Goal: Task Accomplishment & Management: Manage account settings

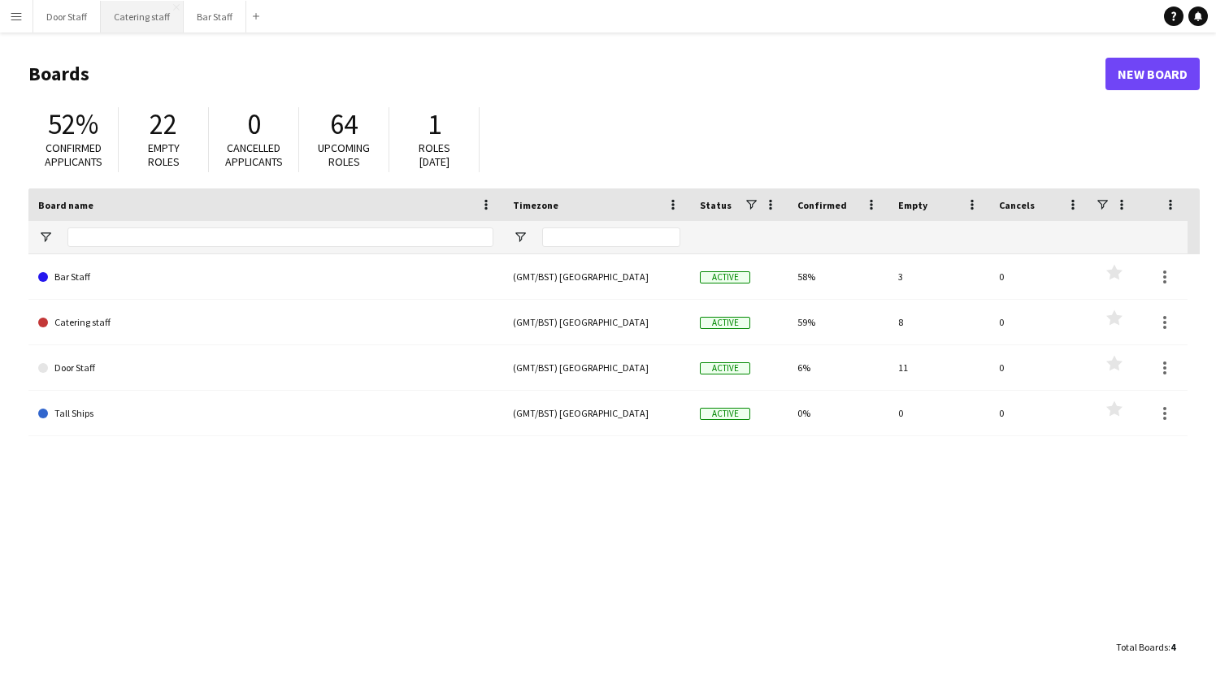
click at [136, 3] on button "Catering staff Close" at bounding box center [142, 17] width 83 height 32
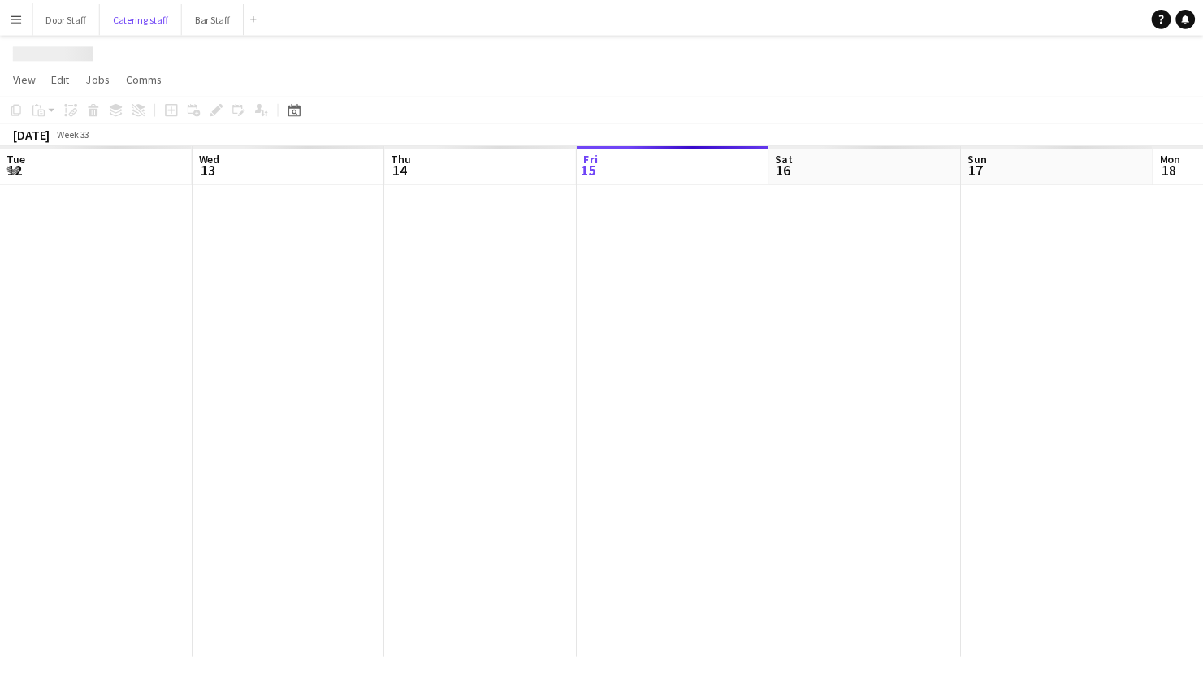
scroll to position [0, 388]
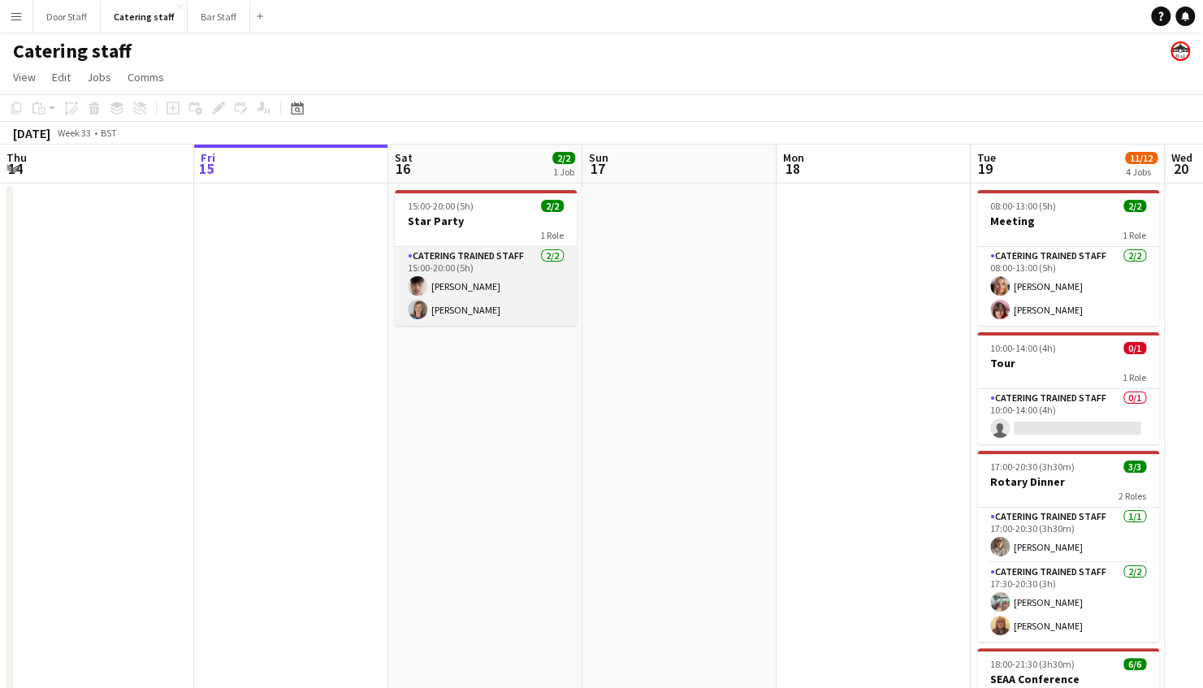
click at [461, 301] on app-card-role "Catering trained staff [DATE] 15:00-20:00 (5h) [PERSON_NAME] [PERSON_NAME]" at bounding box center [486, 286] width 182 height 79
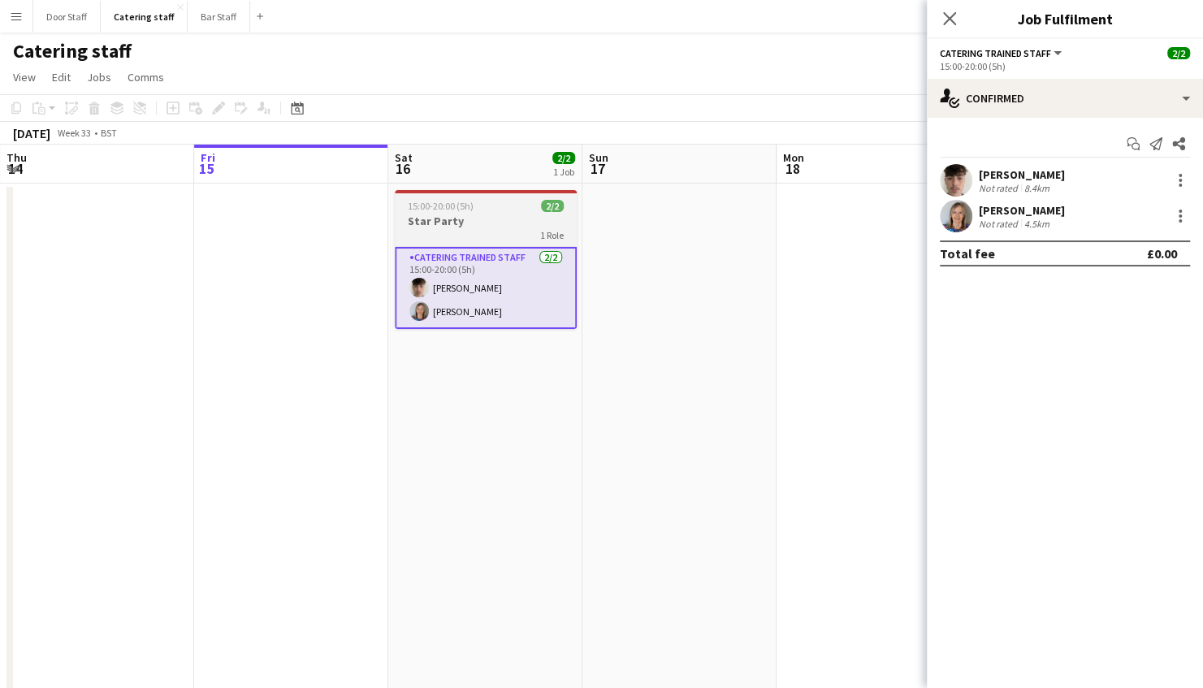
click at [470, 232] on div "1 Role" at bounding box center [486, 234] width 182 height 13
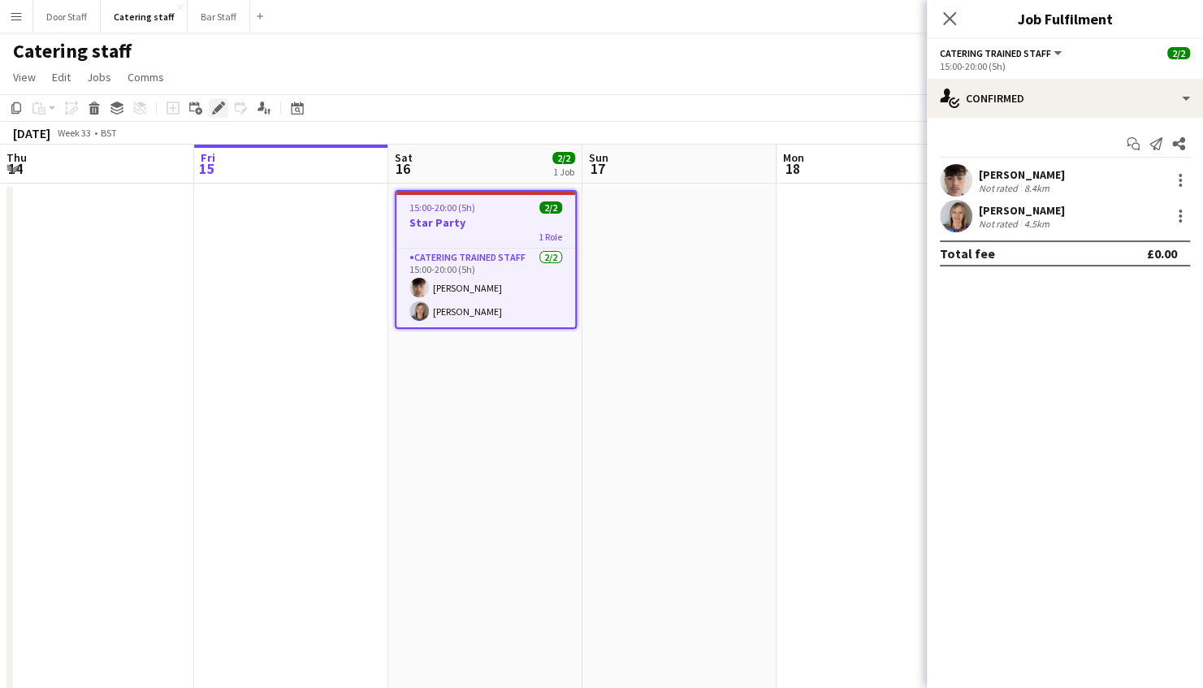
click at [223, 108] on icon "Edit" at bounding box center [218, 108] width 13 height 13
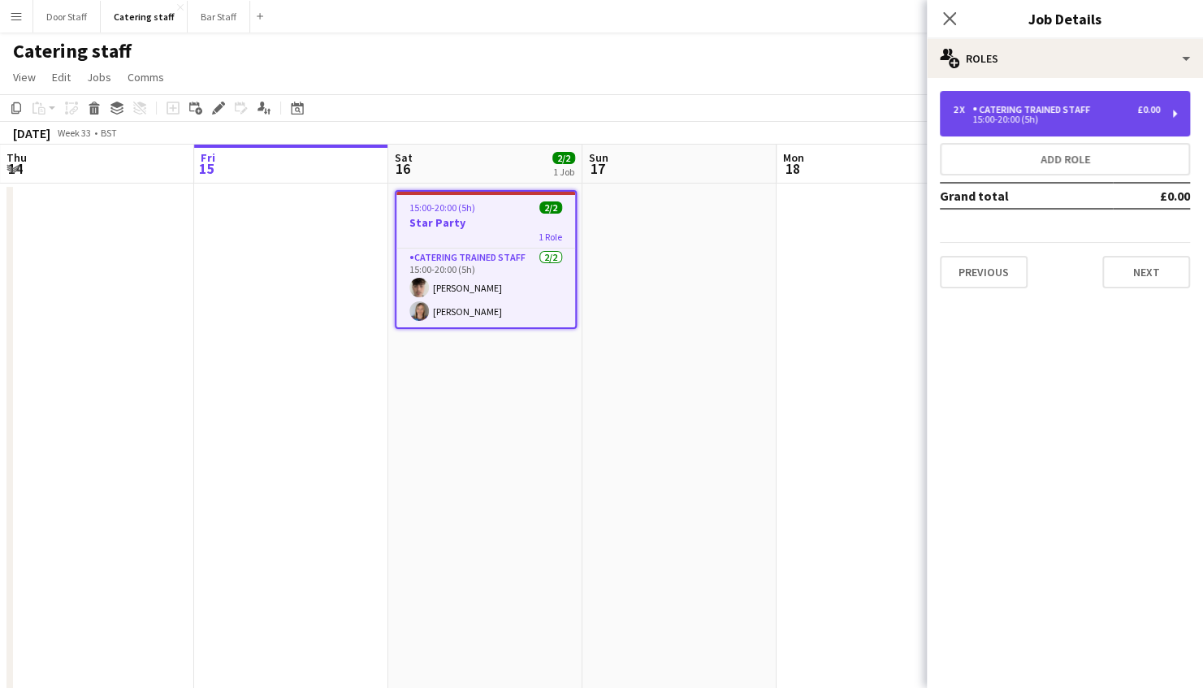
click at [985, 118] on div "15:00-20:00 (5h)" at bounding box center [1056, 119] width 207 height 8
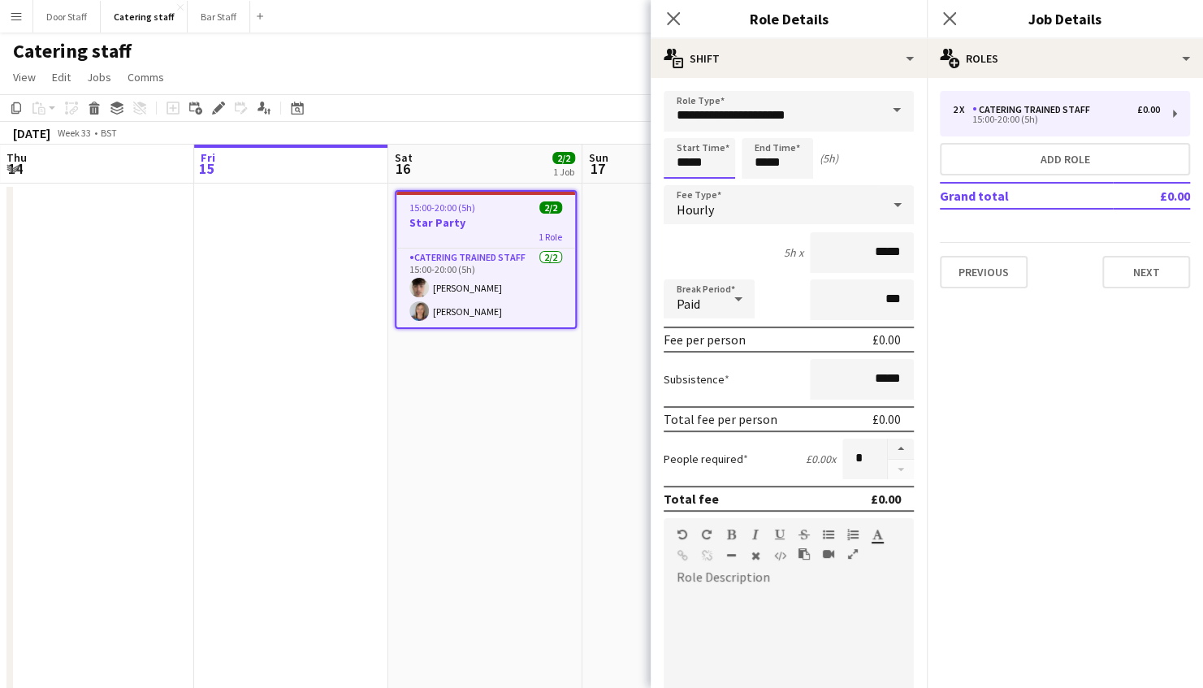
click at [702, 153] on input "*****" at bounding box center [700, 158] width 72 height 41
type input "*****"
click at [681, 125] on div at bounding box center [683, 130] width 33 height 16
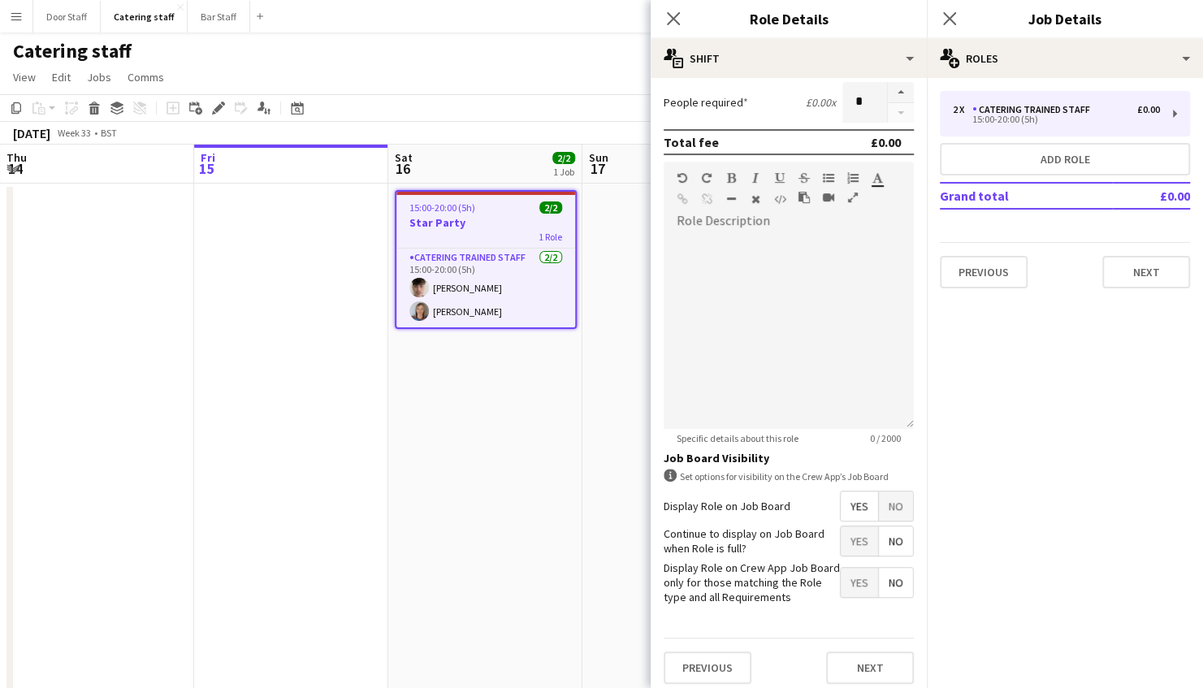
scroll to position [364, 0]
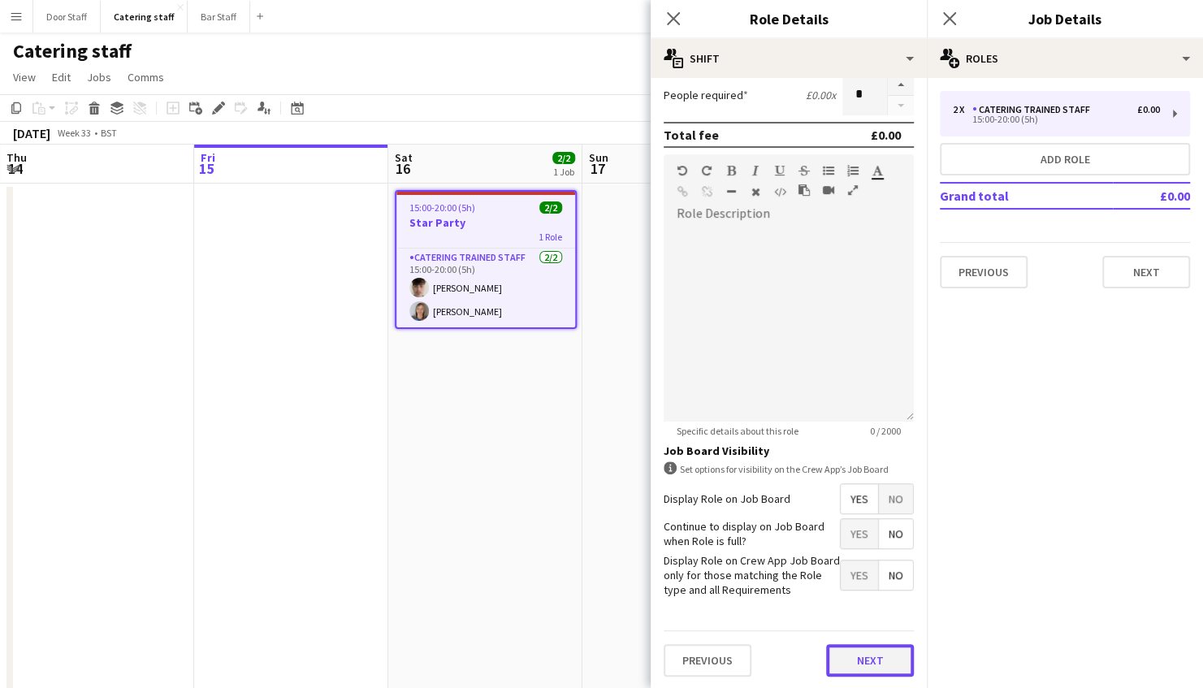
click at [855, 657] on button "Next" at bounding box center [870, 660] width 88 height 33
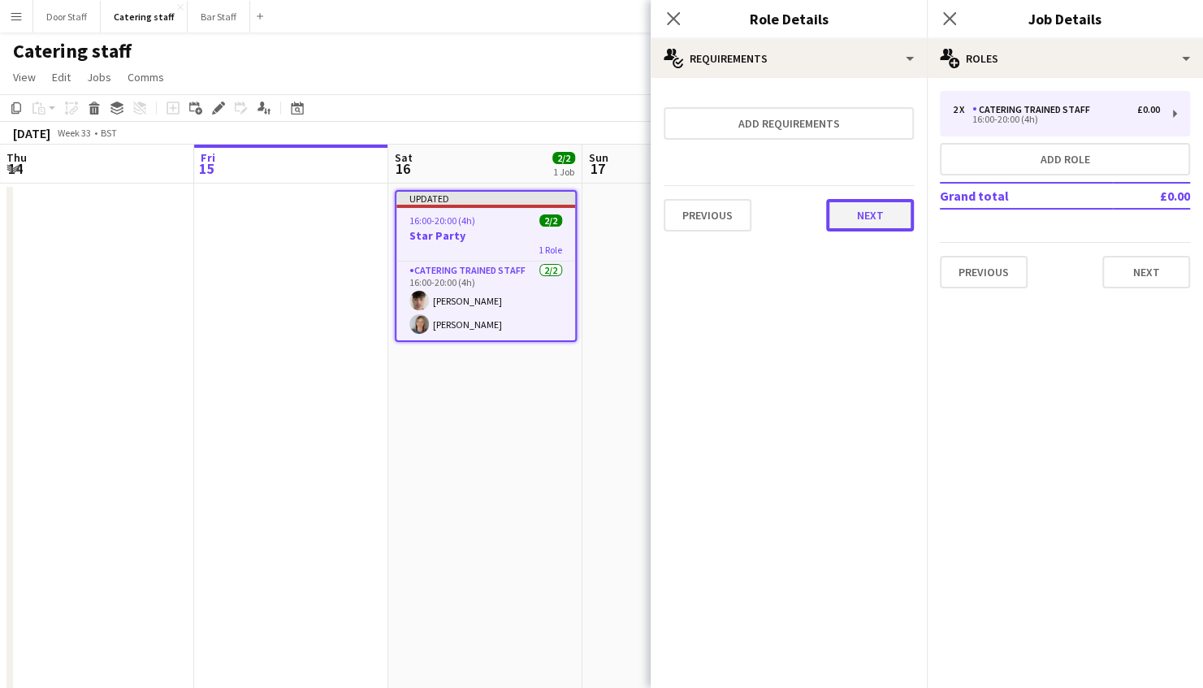
click at [872, 218] on button "Next" at bounding box center [870, 215] width 88 height 33
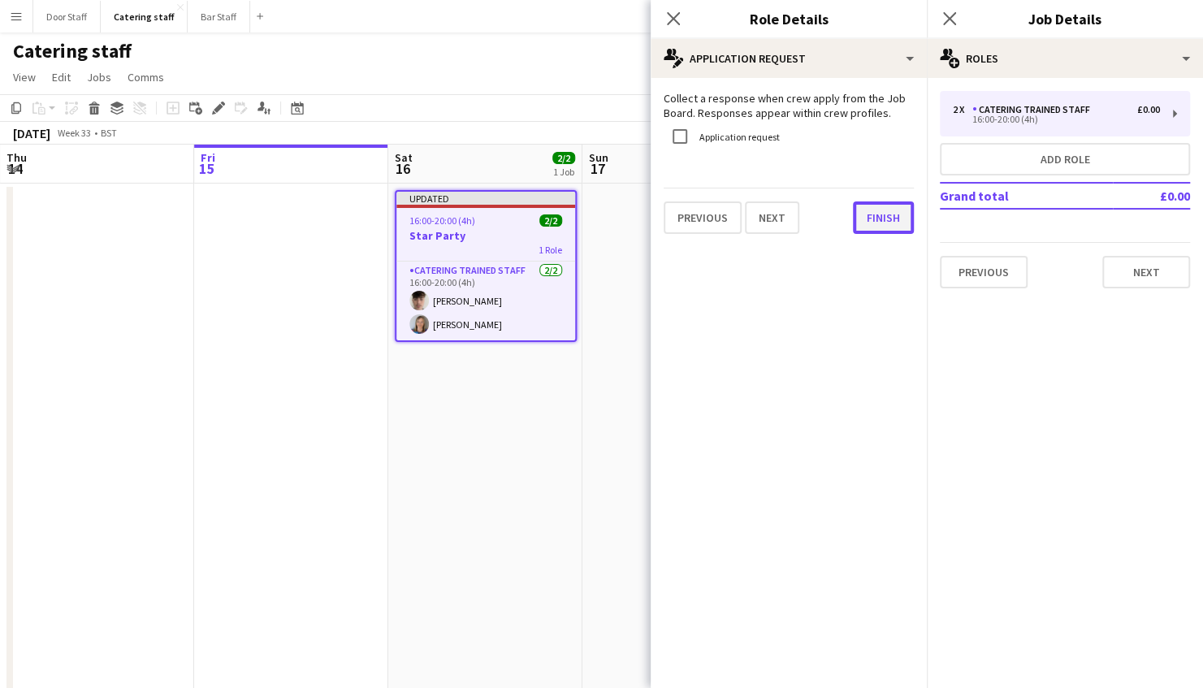
click at [868, 219] on button "Finish" at bounding box center [883, 218] width 61 height 33
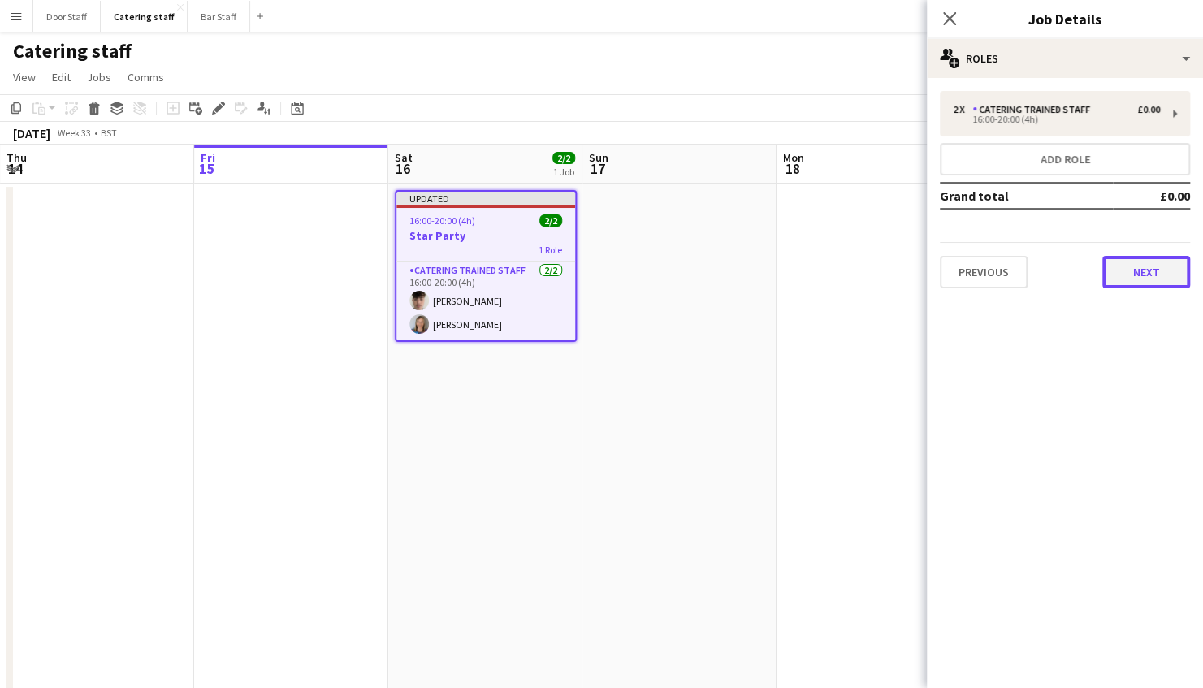
click at [1159, 265] on button "Next" at bounding box center [1147, 272] width 88 height 33
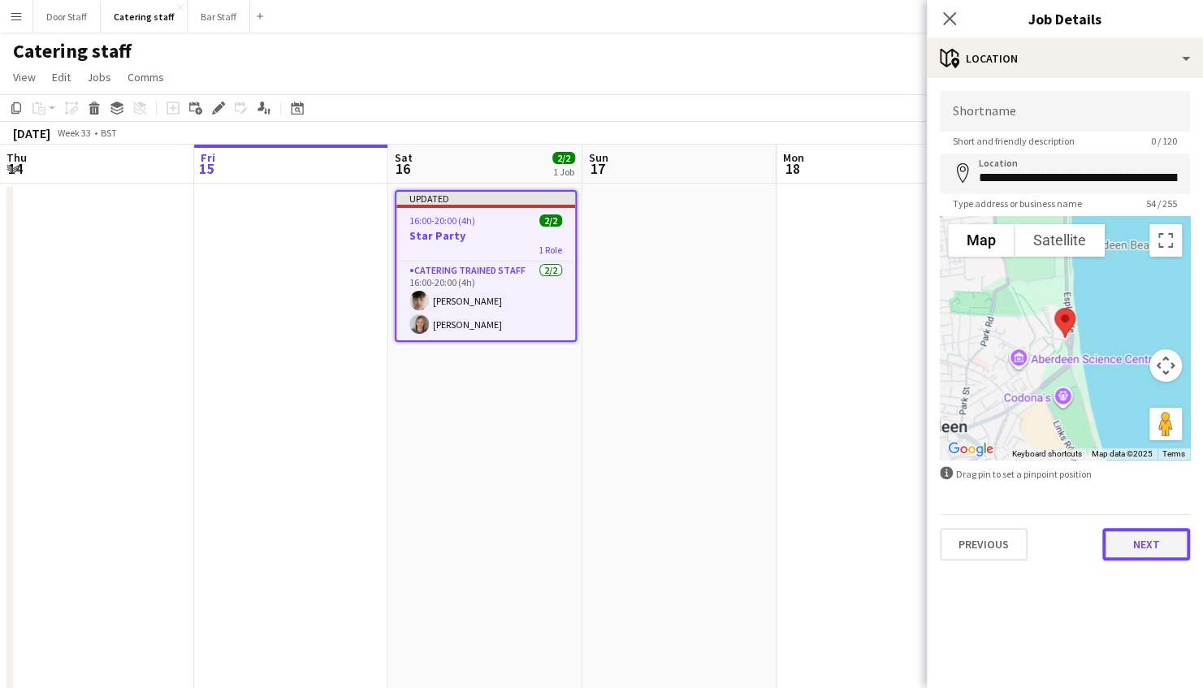
click at [1151, 552] on button "Next" at bounding box center [1147, 544] width 88 height 33
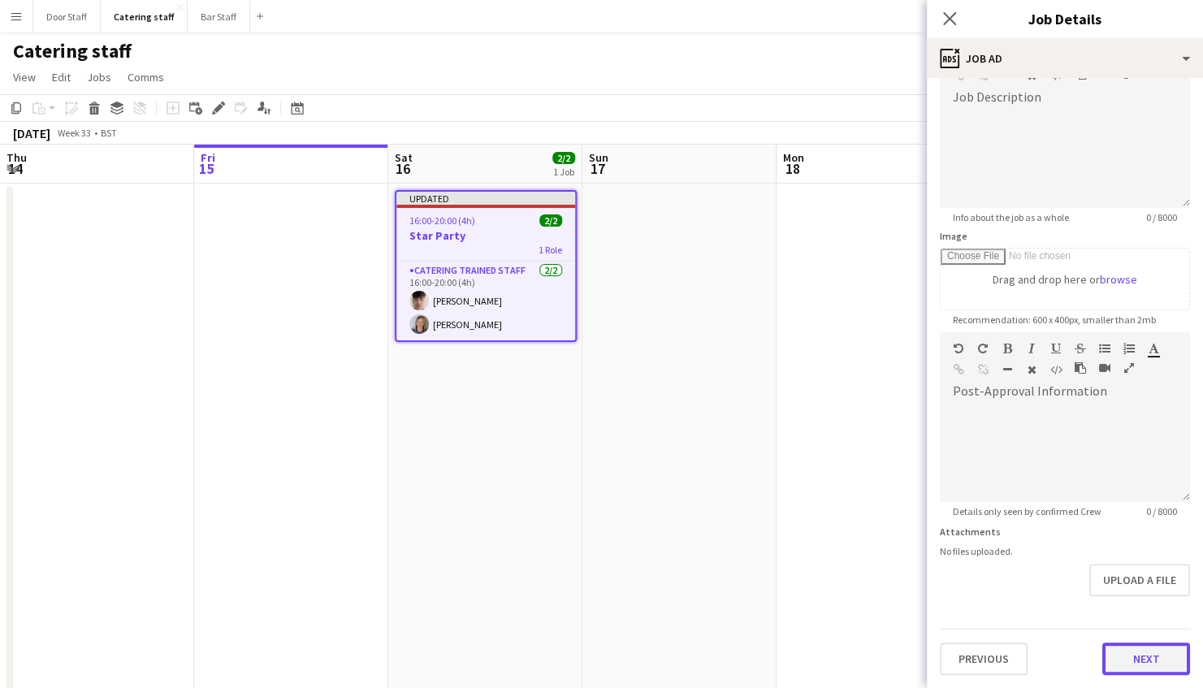
scroll to position [115, 0]
click at [1115, 602] on form "**********" at bounding box center [1065, 326] width 276 height 700
click at [1131, 657] on button "Next" at bounding box center [1147, 660] width 88 height 33
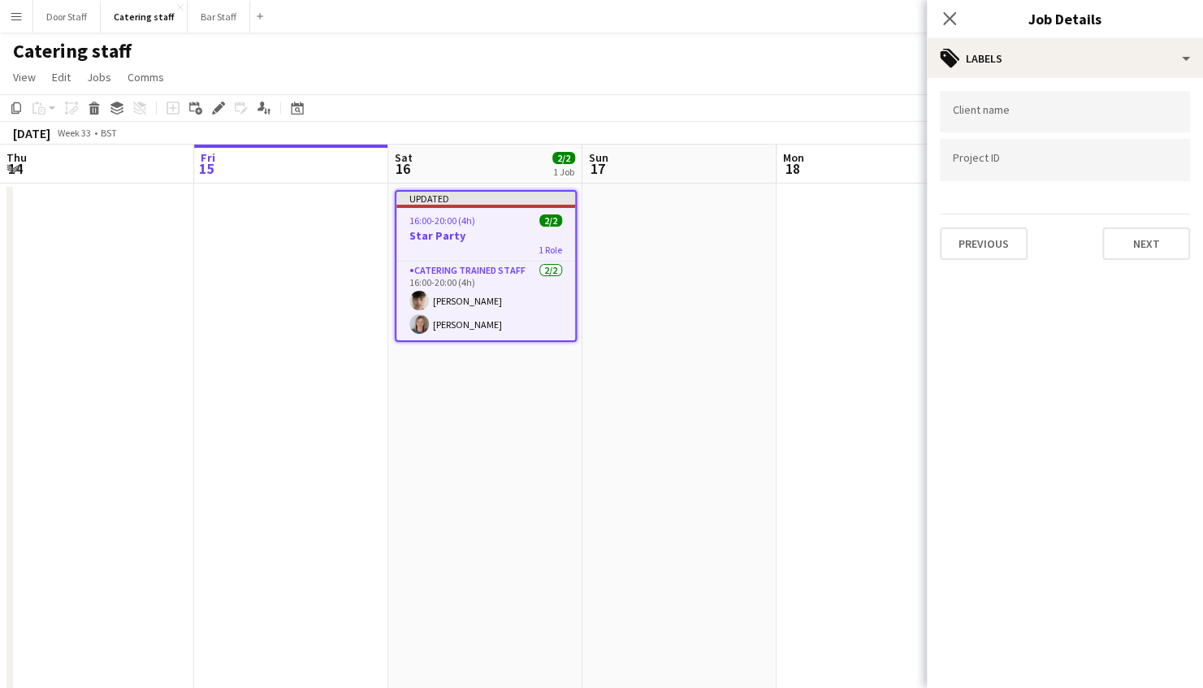
scroll to position [0, 0]
click at [1142, 239] on button "Next" at bounding box center [1147, 244] width 88 height 33
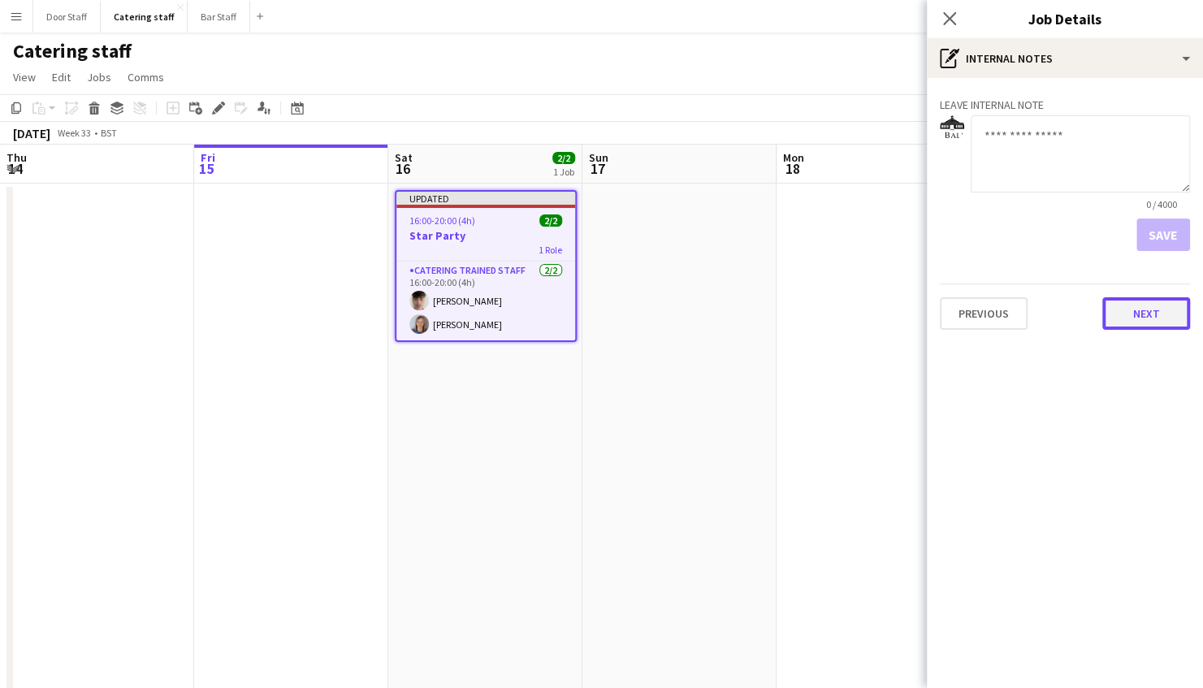
click at [1158, 313] on button "Next" at bounding box center [1147, 313] width 88 height 33
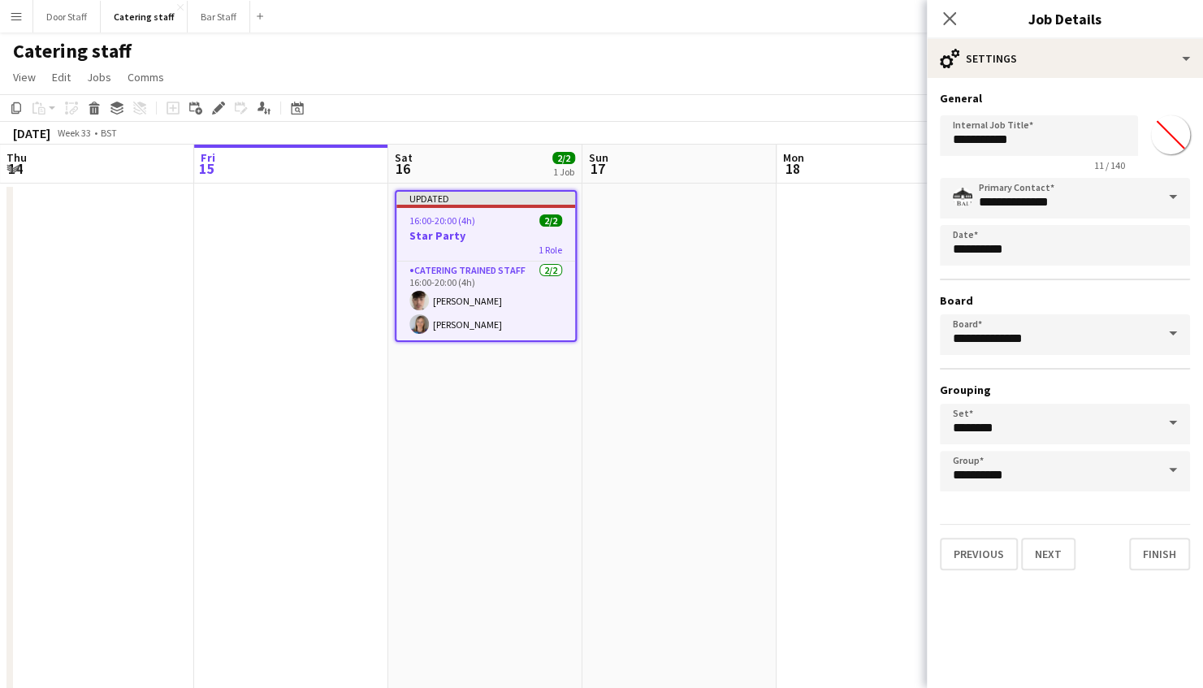
click at [1168, 574] on div "**********" at bounding box center [1065, 330] width 276 height 505
click at [1167, 563] on button "Finish" at bounding box center [1159, 554] width 61 height 33
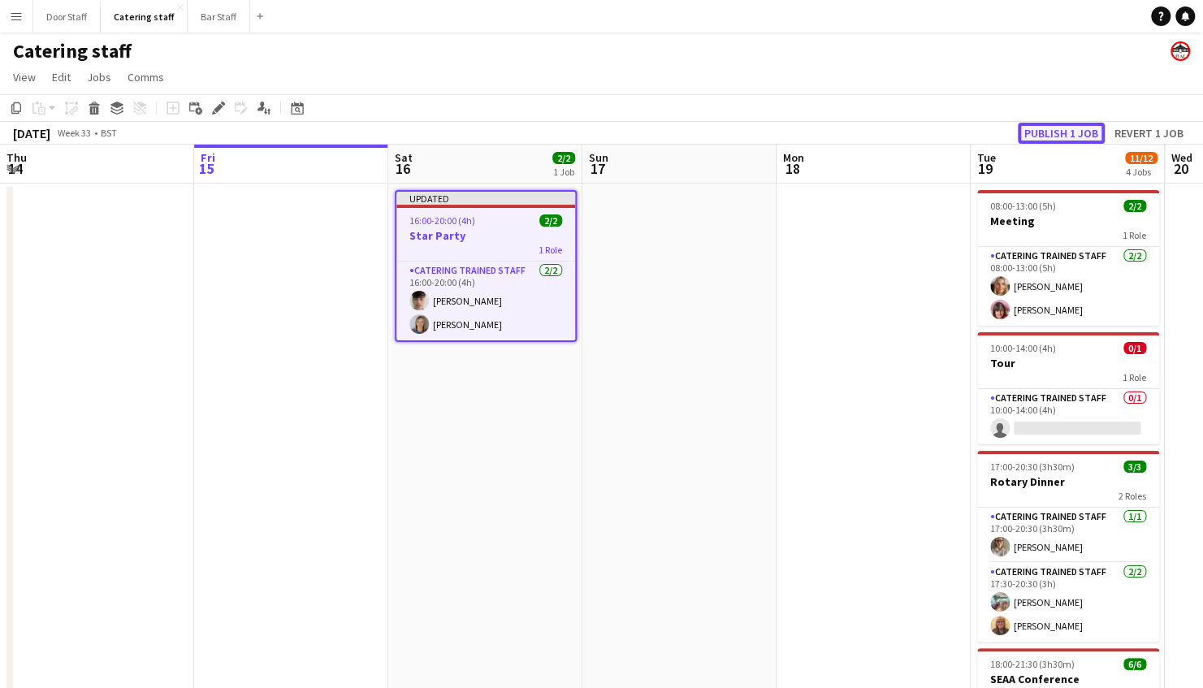
click at [1051, 130] on button "Publish 1 job" at bounding box center [1061, 133] width 87 height 21
